Goal: Obtain resource: Obtain resource

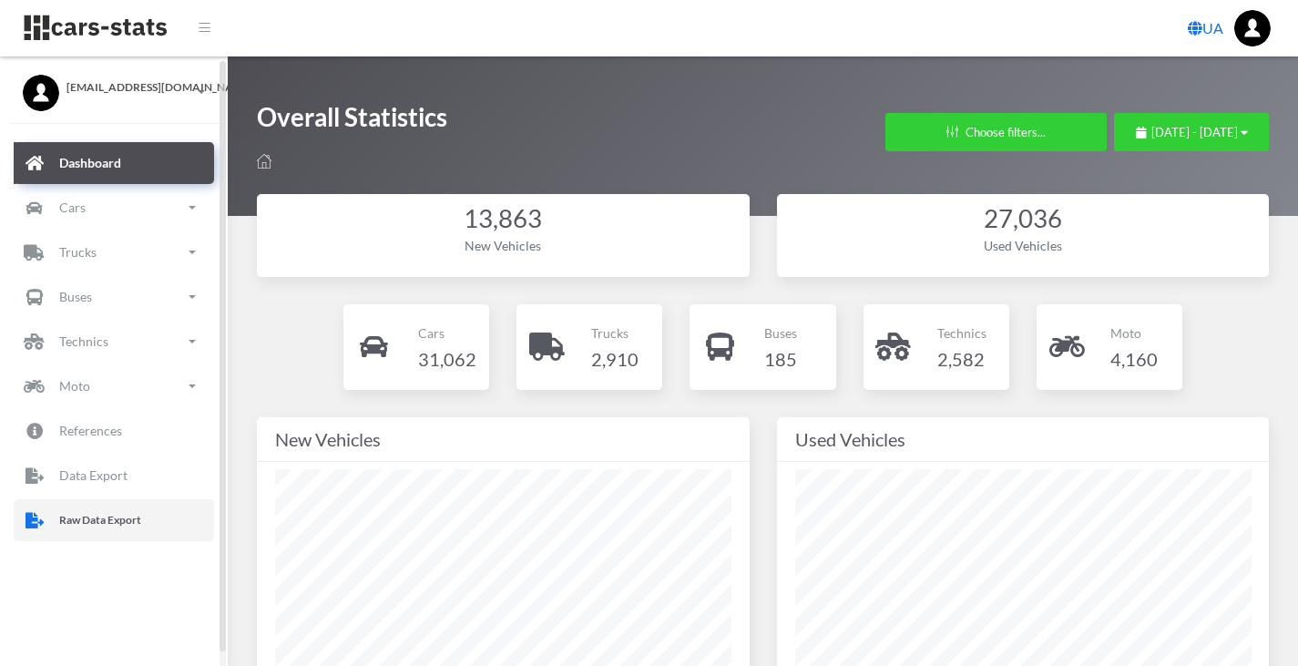
click at [123, 515] on p "Raw Data Export" at bounding box center [100, 520] width 82 height 20
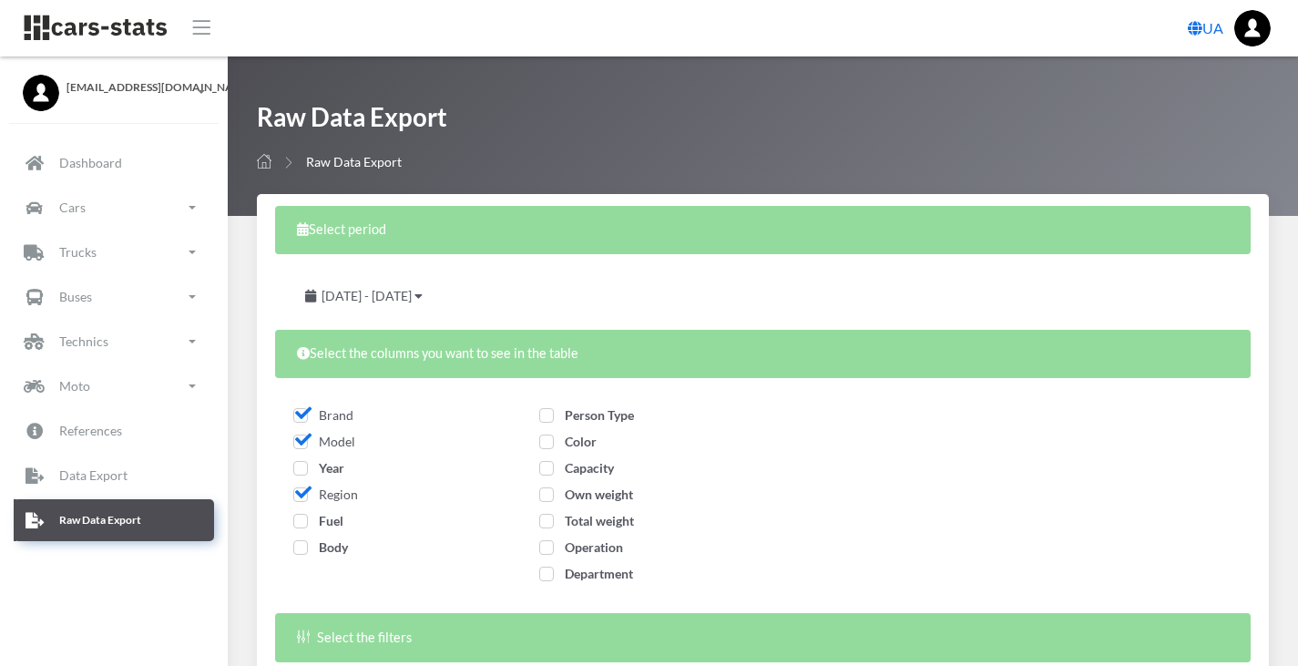
select select
click at [299, 471] on span "Year" at bounding box center [318, 467] width 51 height 15
checkbox input "true"
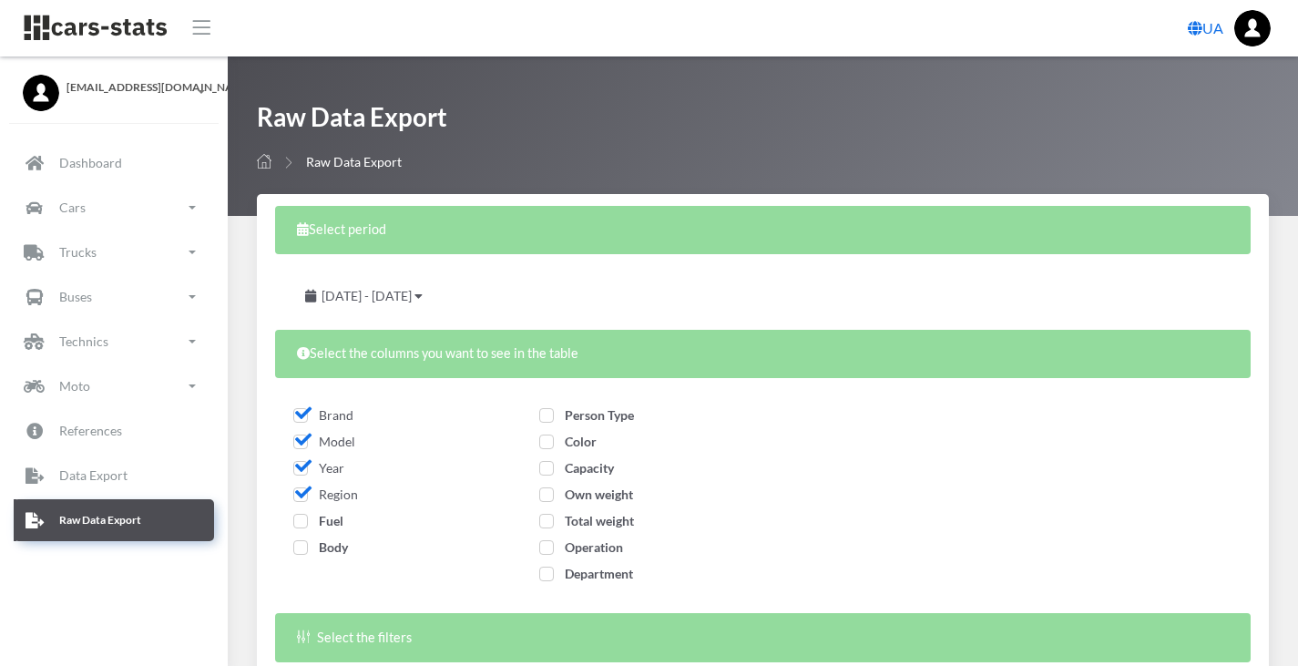
click at [302, 520] on span "Fuel" at bounding box center [318, 520] width 50 height 15
checkbox input "true"
click at [302, 546] on span "Body" at bounding box center [320, 546] width 55 height 15
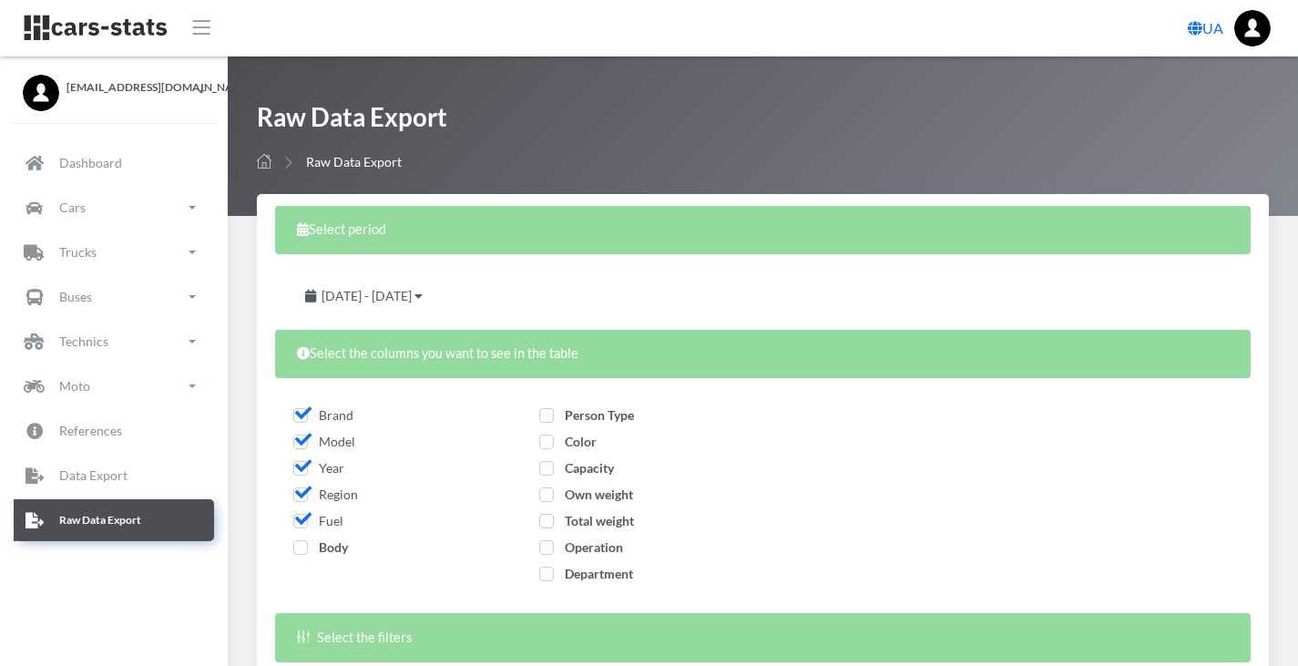
checkbox input "true"
click at [544, 414] on span "Person Type" at bounding box center [586, 414] width 95 height 15
checkbox input "true"
click at [547, 440] on span "Color" at bounding box center [567, 441] width 57 height 15
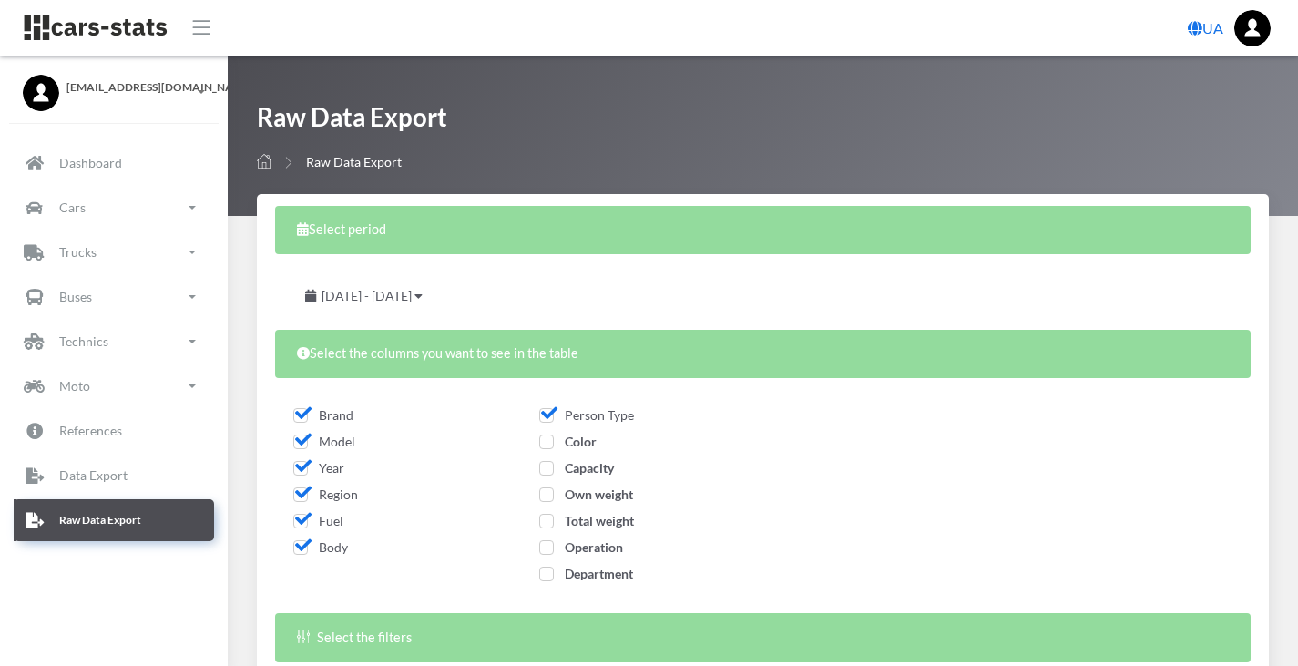
checkbox input "true"
click at [547, 475] on span "Capacity" at bounding box center [576, 467] width 75 height 15
checkbox input "true"
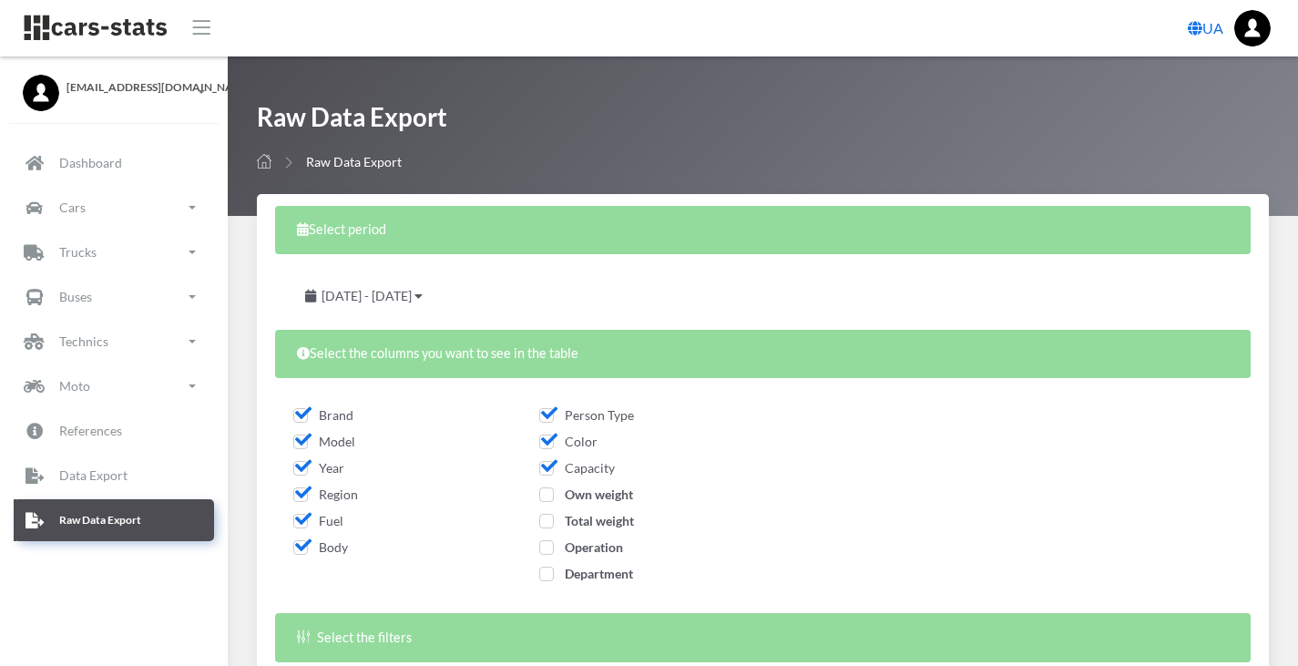
click at [547, 493] on span "Own weight" at bounding box center [586, 493] width 94 height 15
checkbox input "true"
click at [547, 520] on span "Total weight" at bounding box center [586, 520] width 95 height 15
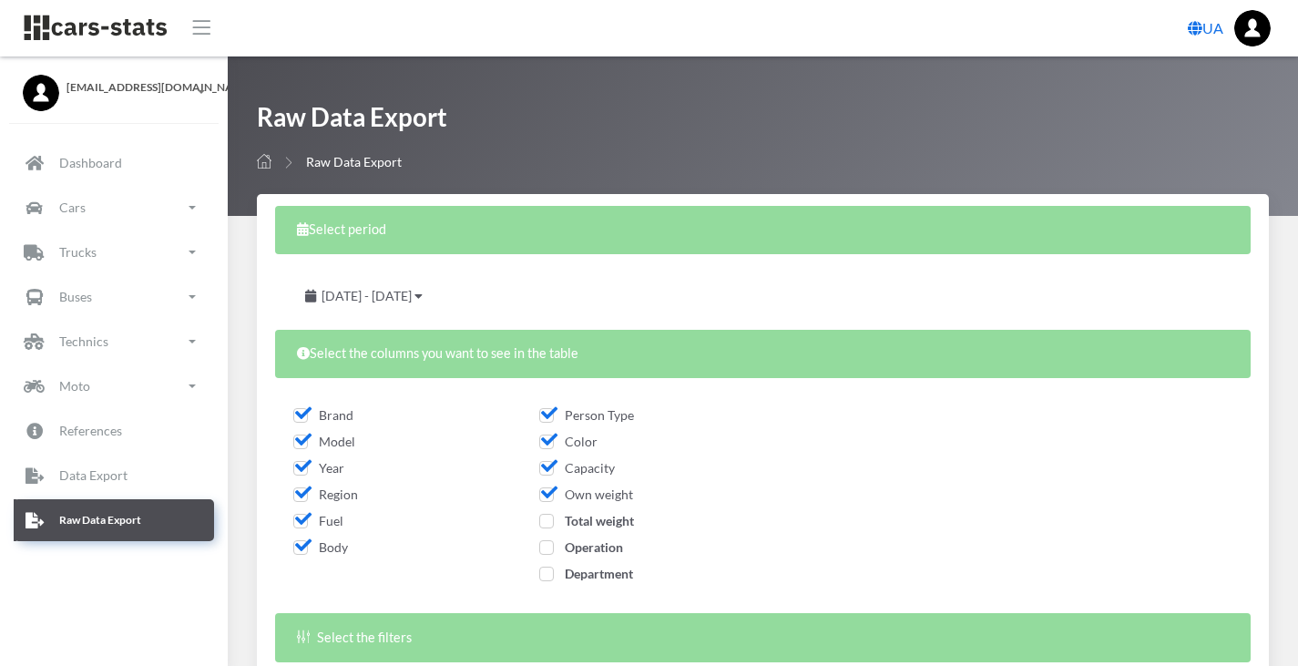
checkbox input "true"
click at [547, 546] on span "Operation" at bounding box center [581, 546] width 84 height 15
checkbox input "true"
click at [546, 567] on span "Department" at bounding box center [586, 573] width 94 height 15
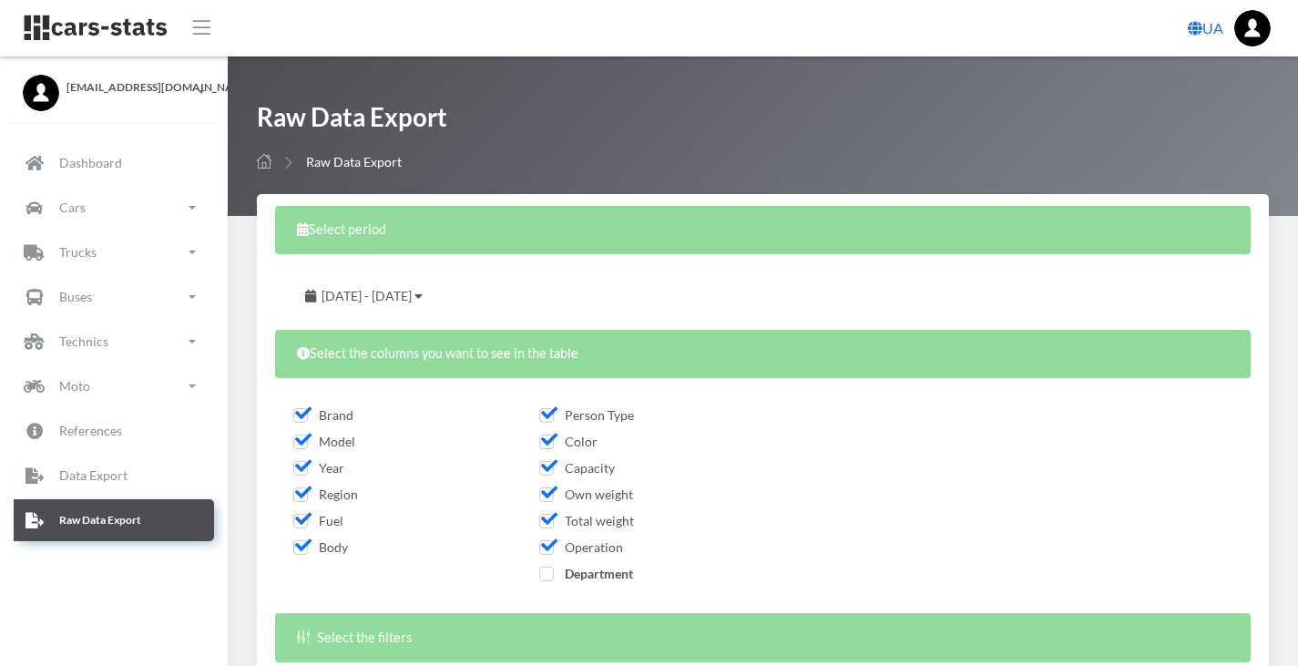
checkbox input "true"
click at [412, 297] on span "September 13, 2025 - October 13, 2025" at bounding box center [367, 295] width 90 height 15
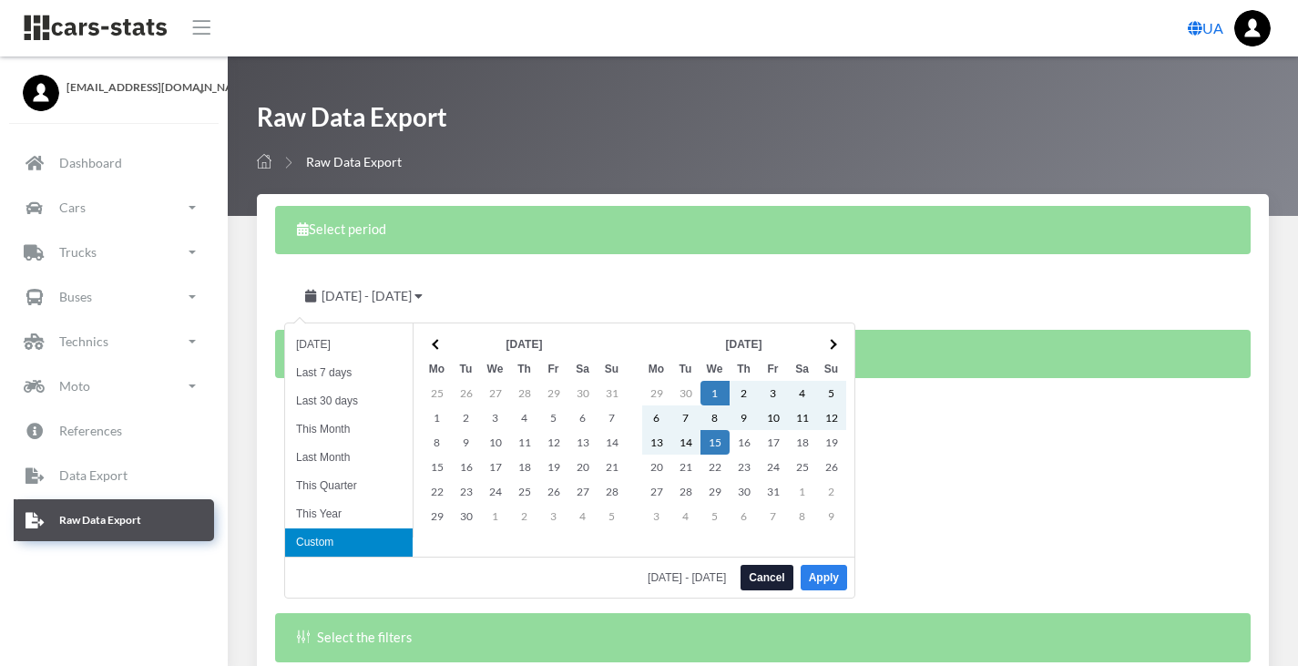
click at [826, 578] on button "Apply" at bounding box center [824, 578] width 46 height 26
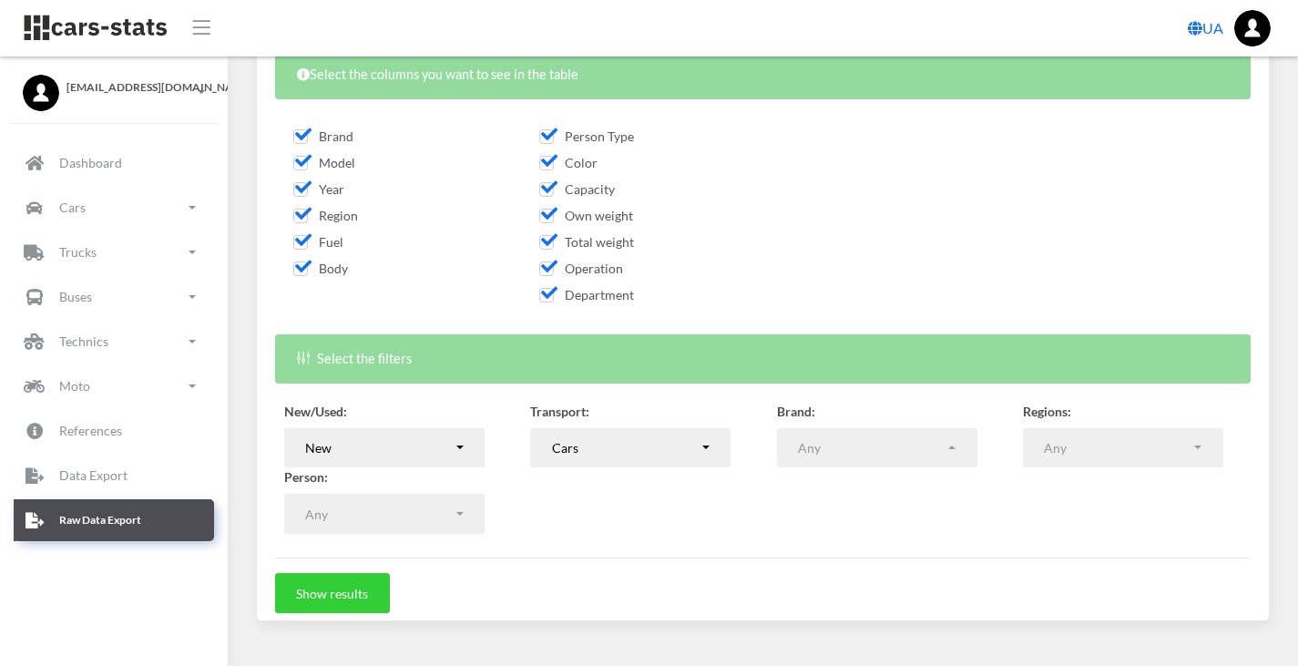
scroll to position [311, 0]
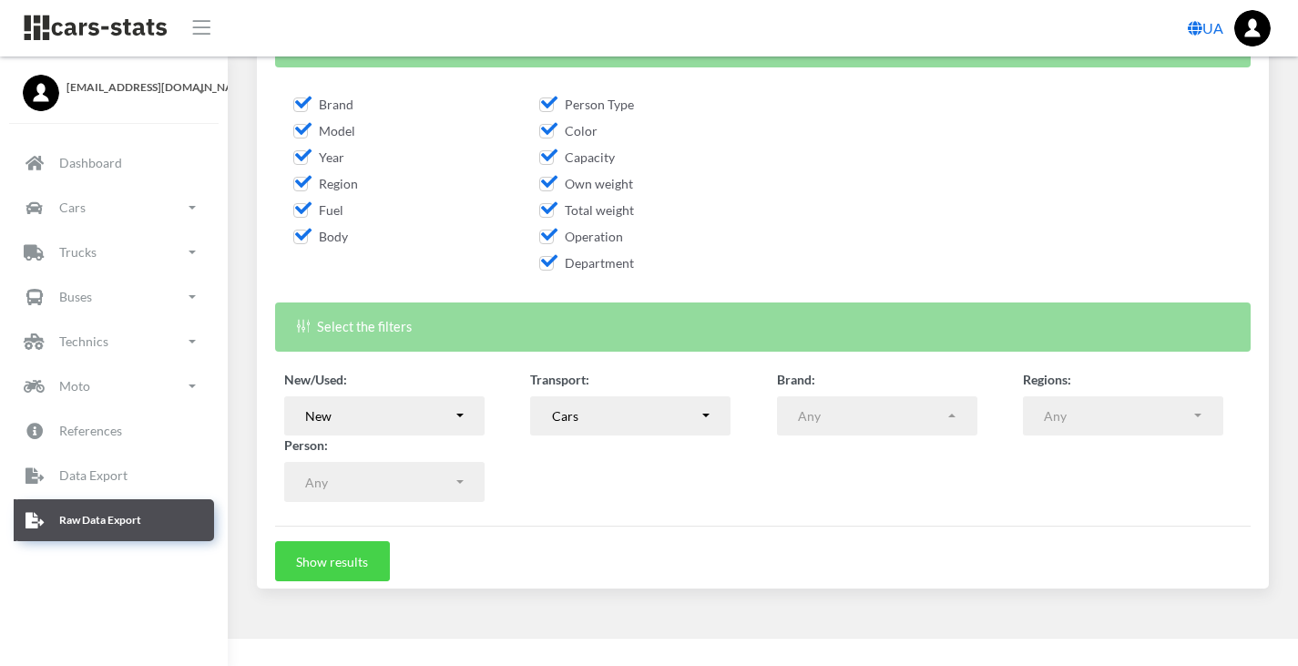
click at [336, 567] on button "Show results" at bounding box center [332, 561] width 115 height 40
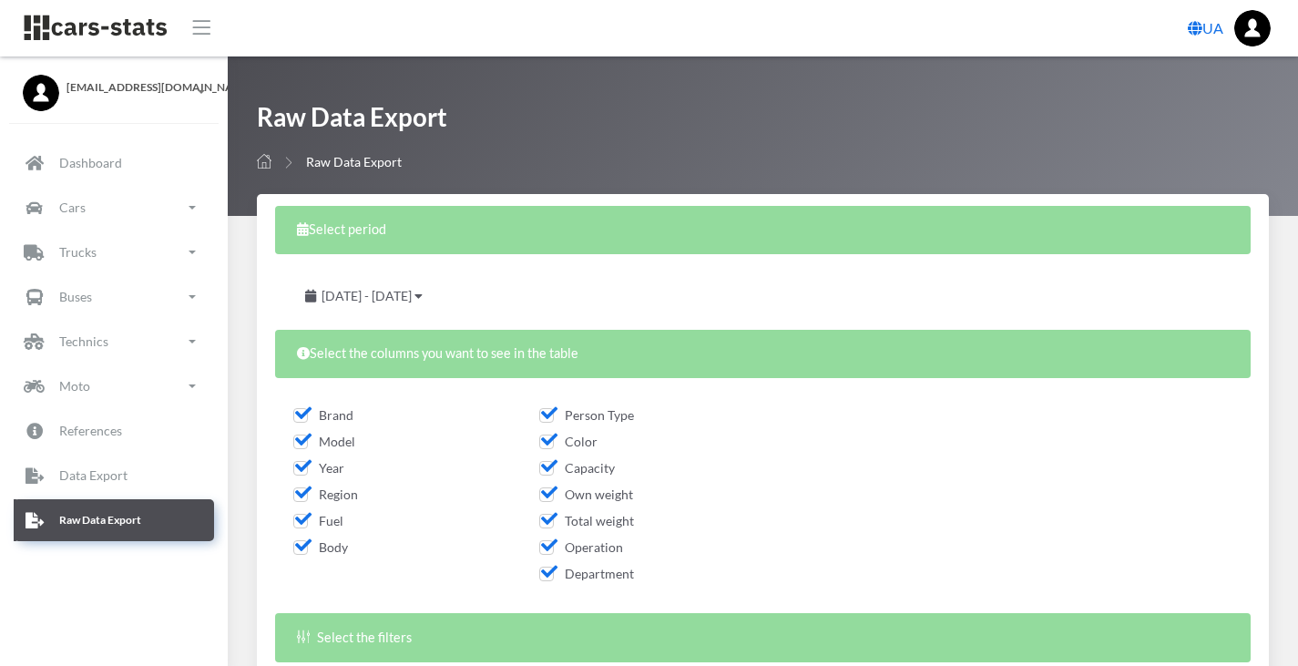
select select "50"
select select
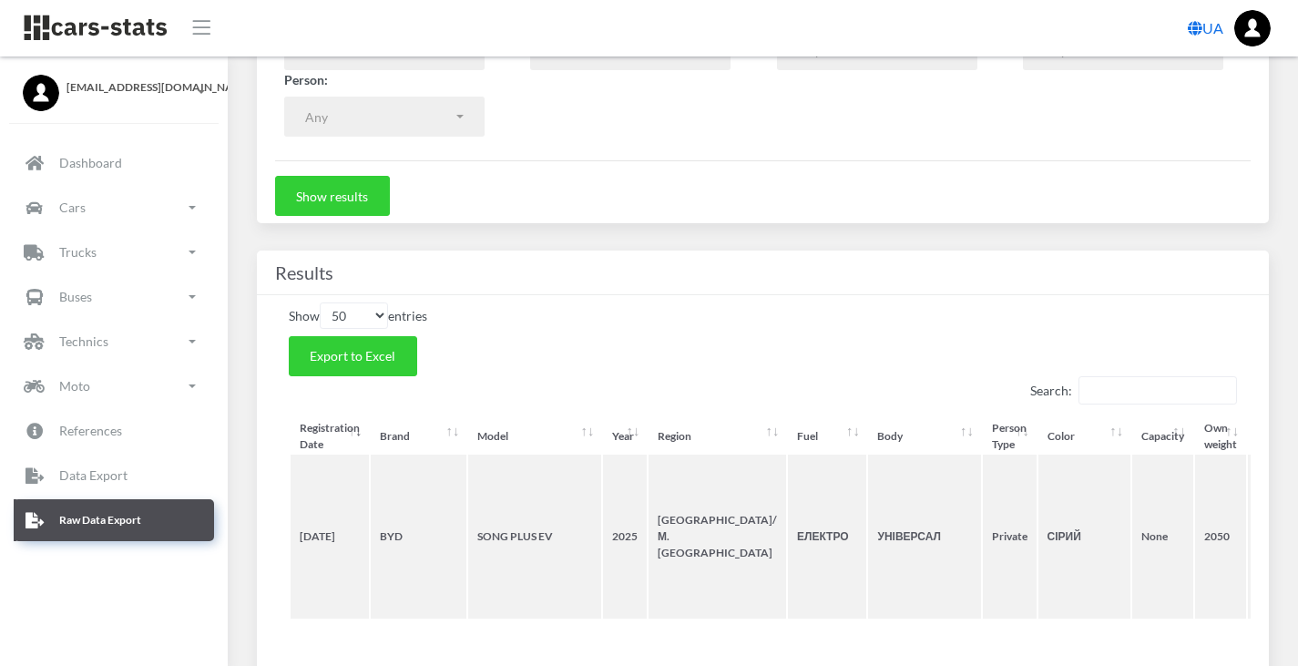
scroll to position [677, 0]
